Goal: Transaction & Acquisition: Obtain resource

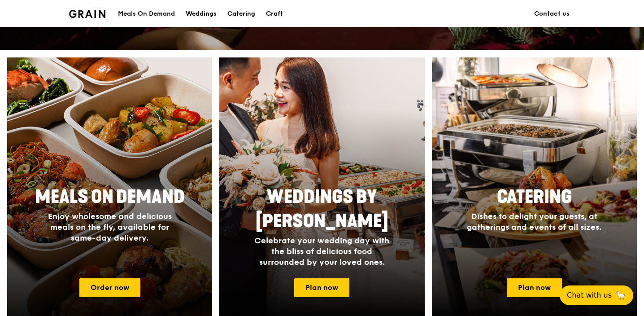
scroll to position [483, 0]
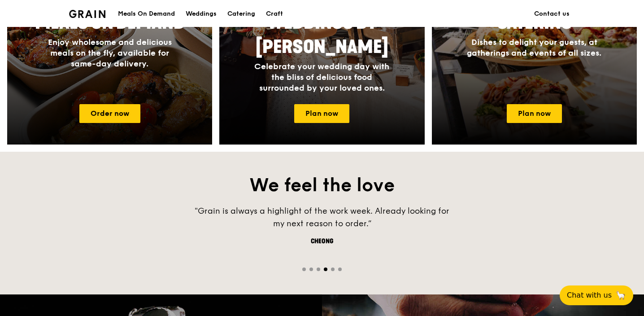
click at [91, 83] on div "Meals On Demand Enjoy wholesome and delicious meals on the fly, available for s…" at bounding box center [109, 52] width 205 height 90
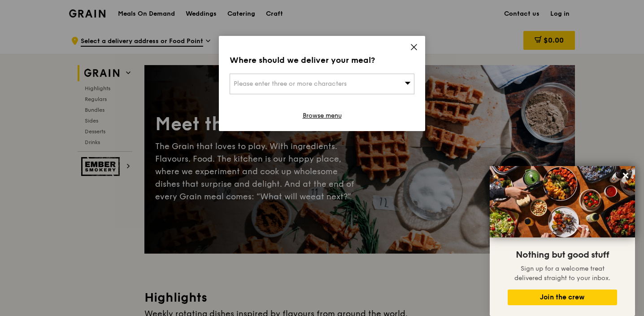
click at [415, 48] on icon at bounding box center [414, 47] width 8 height 8
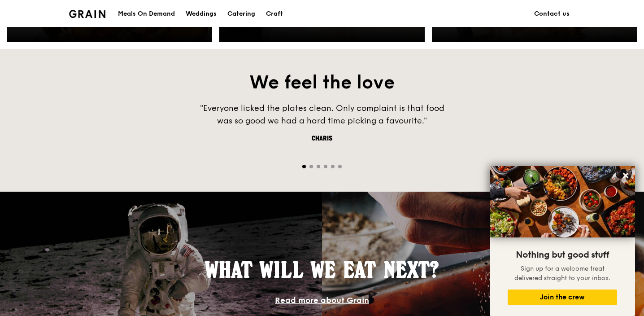
scroll to position [371, 0]
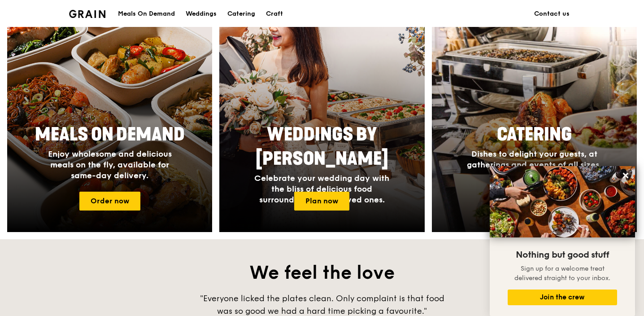
click at [594, 80] on div at bounding box center [535, 113] width 226 height 261
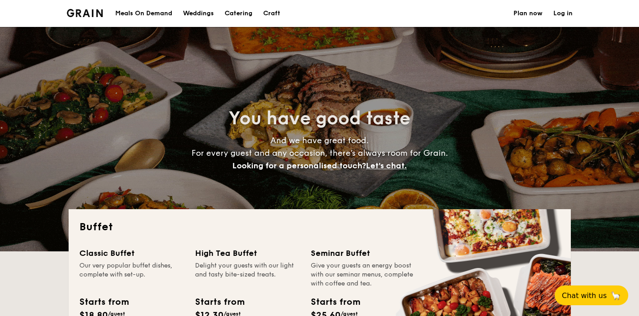
select select
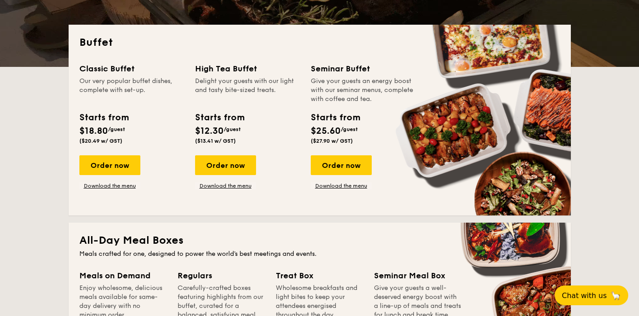
scroll to position [111, 0]
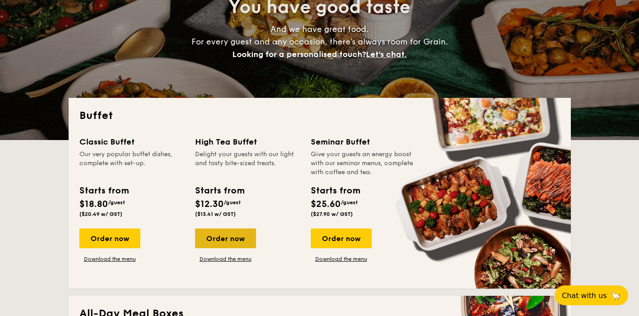
click at [232, 240] on div "Order now" at bounding box center [225, 238] width 61 height 20
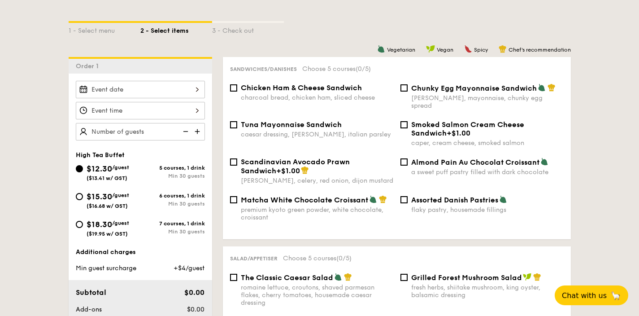
scroll to position [246, 0]
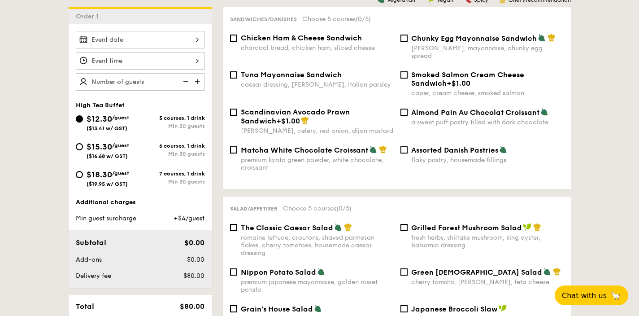
scroll to position [111, 0]
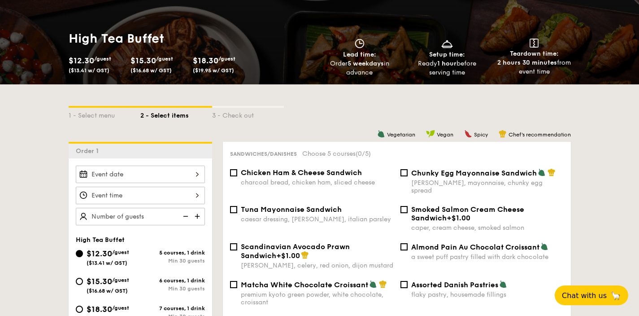
select select
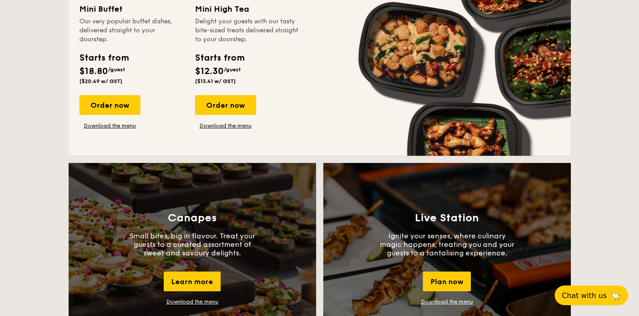
scroll to position [815, 0]
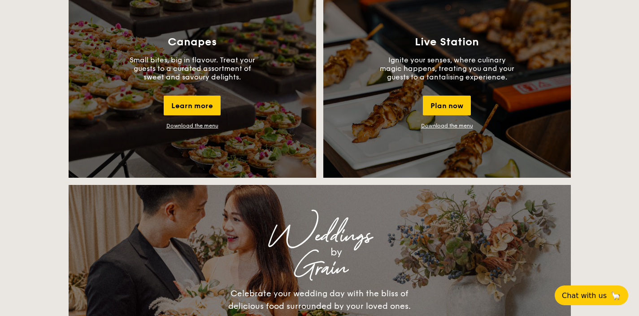
click at [192, 66] on p "Small bites, big in flavour. Treat your guests to a curated assortment of sweet…" at bounding box center [192, 69] width 135 height 26
click at [192, 104] on div "Learn more" at bounding box center [192, 106] width 57 height 20
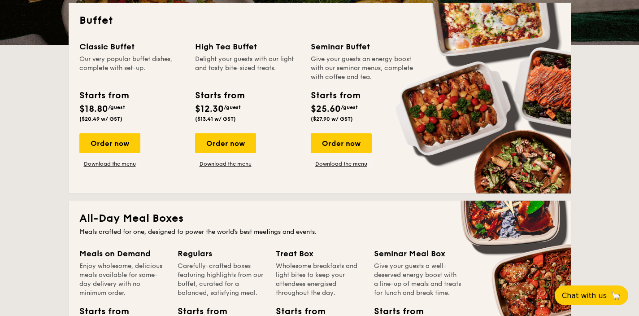
scroll to position [205, 0]
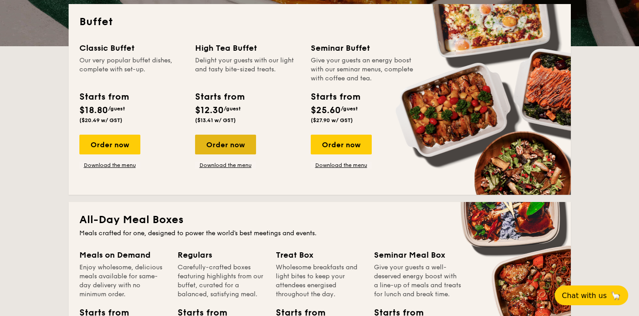
click at [234, 145] on div "Order now" at bounding box center [225, 145] width 61 height 20
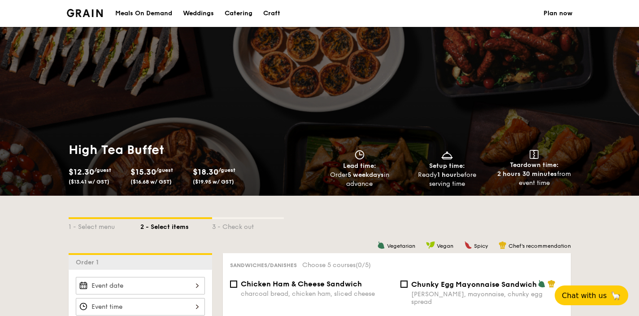
click at [70, 8] on li at bounding box center [89, 13] width 44 height 27
click at [74, 13] on img at bounding box center [85, 13] width 36 height 8
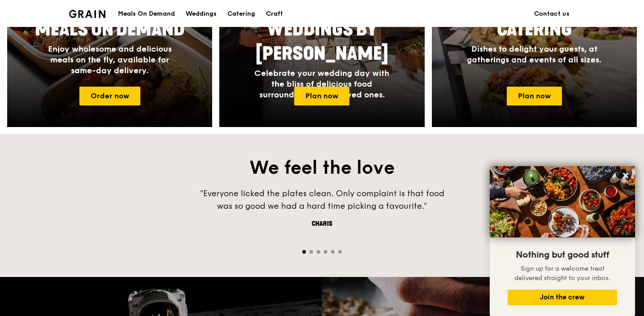
scroll to position [395, 0]
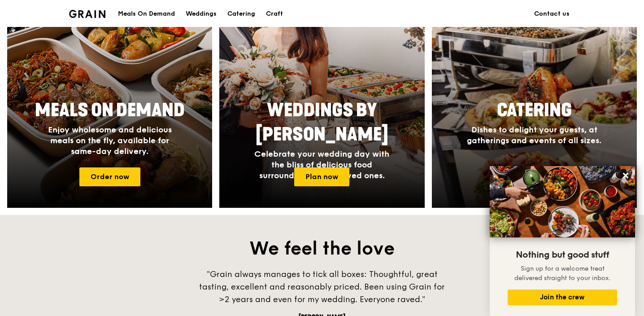
click at [559, 117] on span "Catering" at bounding box center [534, 111] width 75 height 22
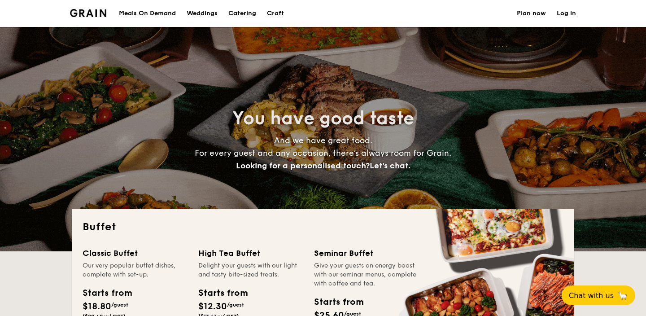
select select
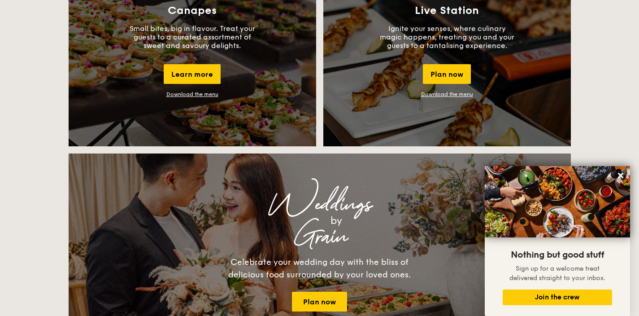
scroll to position [830, 0]
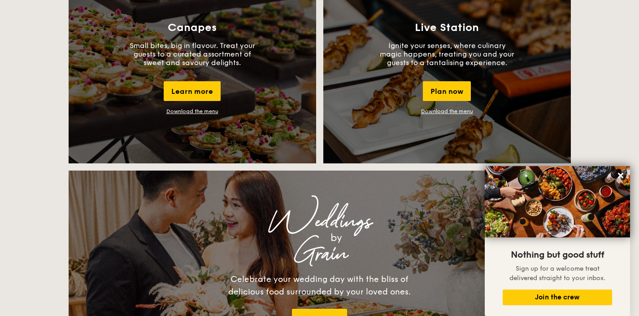
click at [187, 111] on link "Download the menu" at bounding box center [192, 111] width 52 height 6
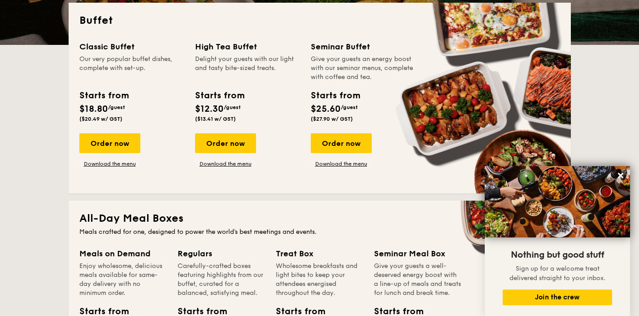
scroll to position [152, 0]
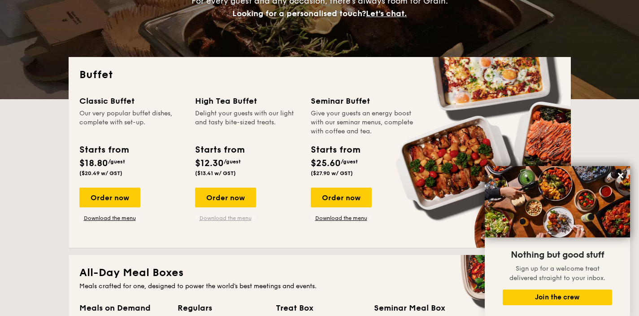
click at [221, 219] on link "Download the menu" at bounding box center [225, 217] width 61 height 7
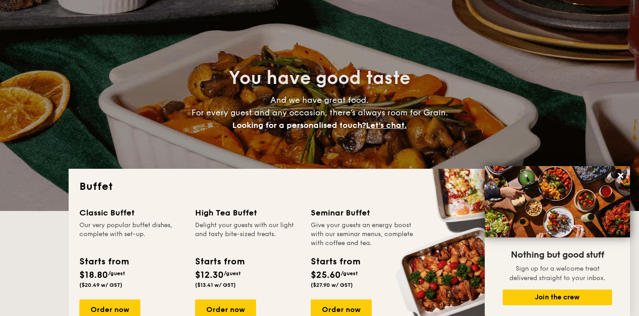
scroll to position [15, 0]
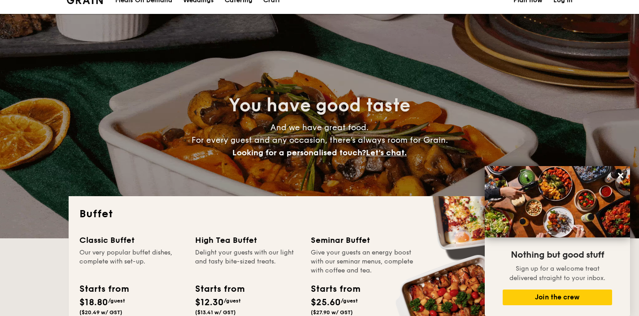
scroll to position [0, 0]
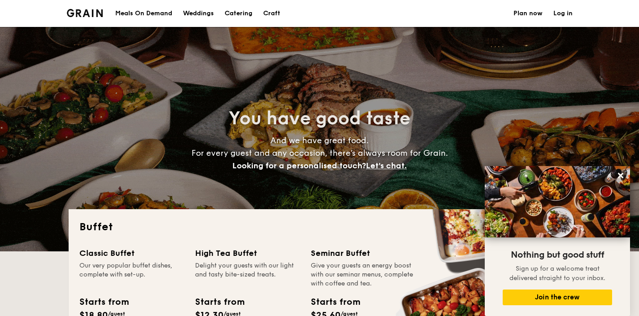
click at [89, 14] on img at bounding box center [85, 13] width 36 height 8
